Goal: Use online tool/utility: Utilize a website feature to perform a specific function

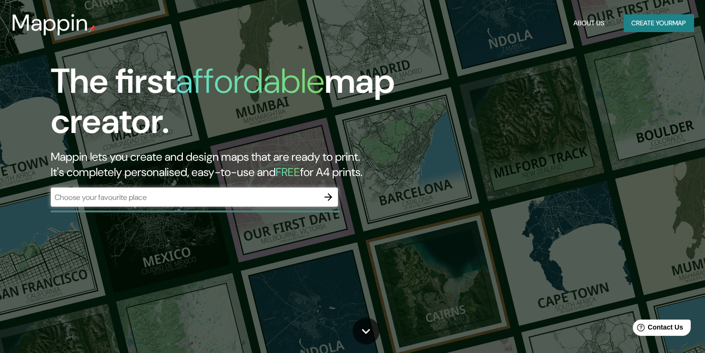
click at [510, 212] on div "The first affordable map creator. Mappin lets you create and design maps that a…" at bounding box center [352, 176] width 705 height 353
click at [329, 201] on icon "button" at bounding box center [328, 197] width 11 height 11
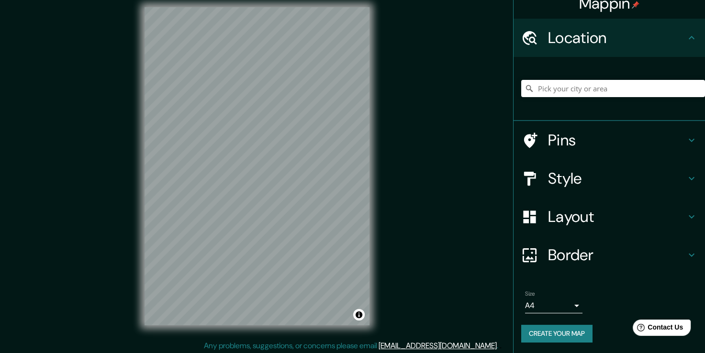
scroll to position [11, 0]
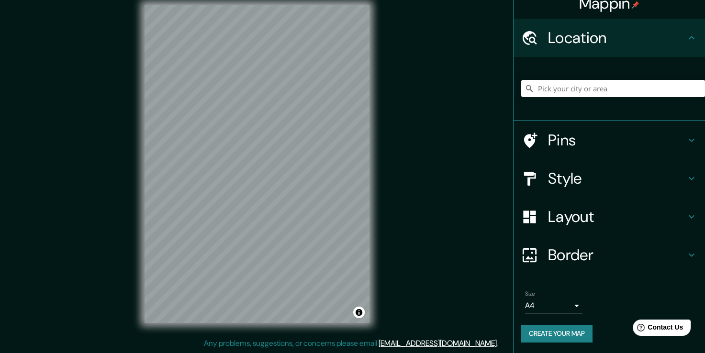
click at [680, 148] on div "Pins" at bounding box center [610, 140] width 192 height 38
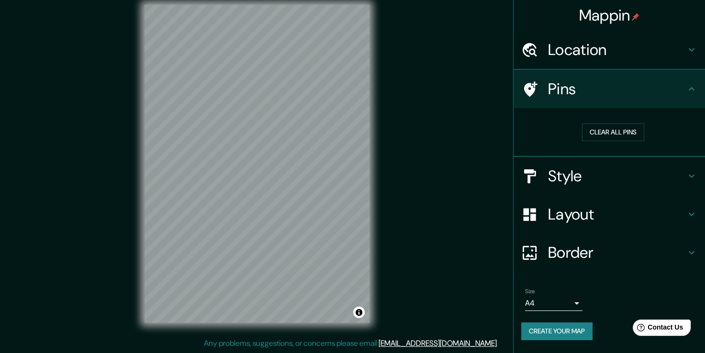
scroll to position [0, 0]
click at [688, 95] on div "Pins" at bounding box center [610, 89] width 192 height 38
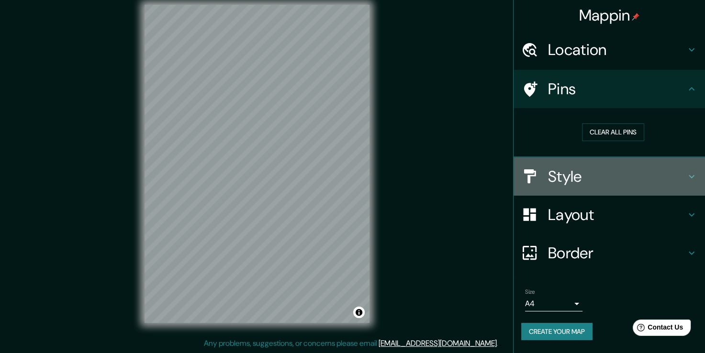
click at [680, 184] on h4 "Style" at bounding box center [617, 176] width 138 height 19
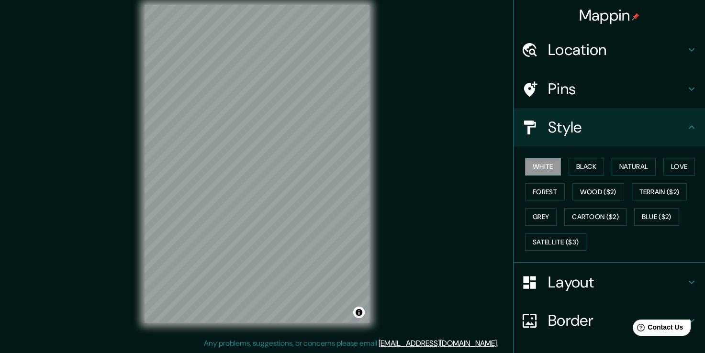
click at [653, 128] on h4 "Style" at bounding box center [617, 127] width 138 height 19
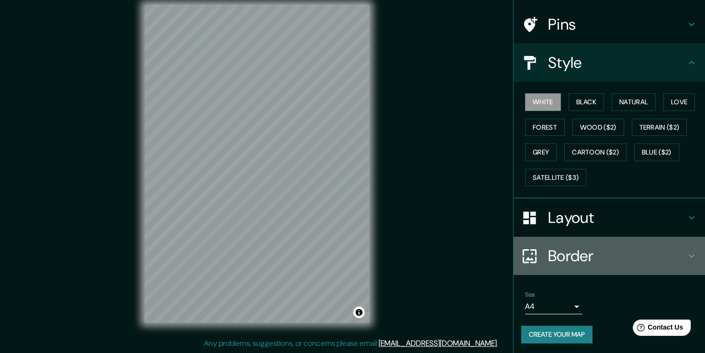
click at [608, 238] on div "Border" at bounding box center [610, 256] width 192 height 38
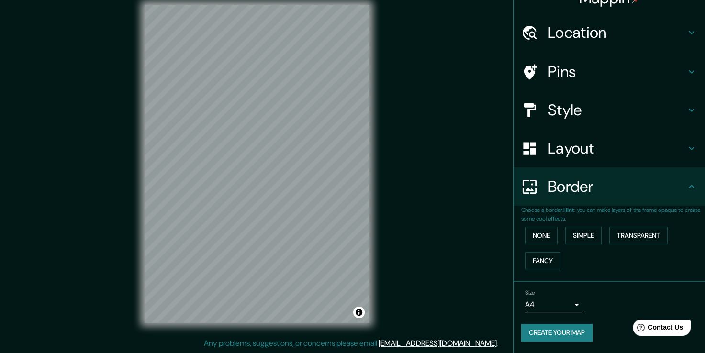
scroll to position [16, 0]
